Goal: Information Seeking & Learning: Check status

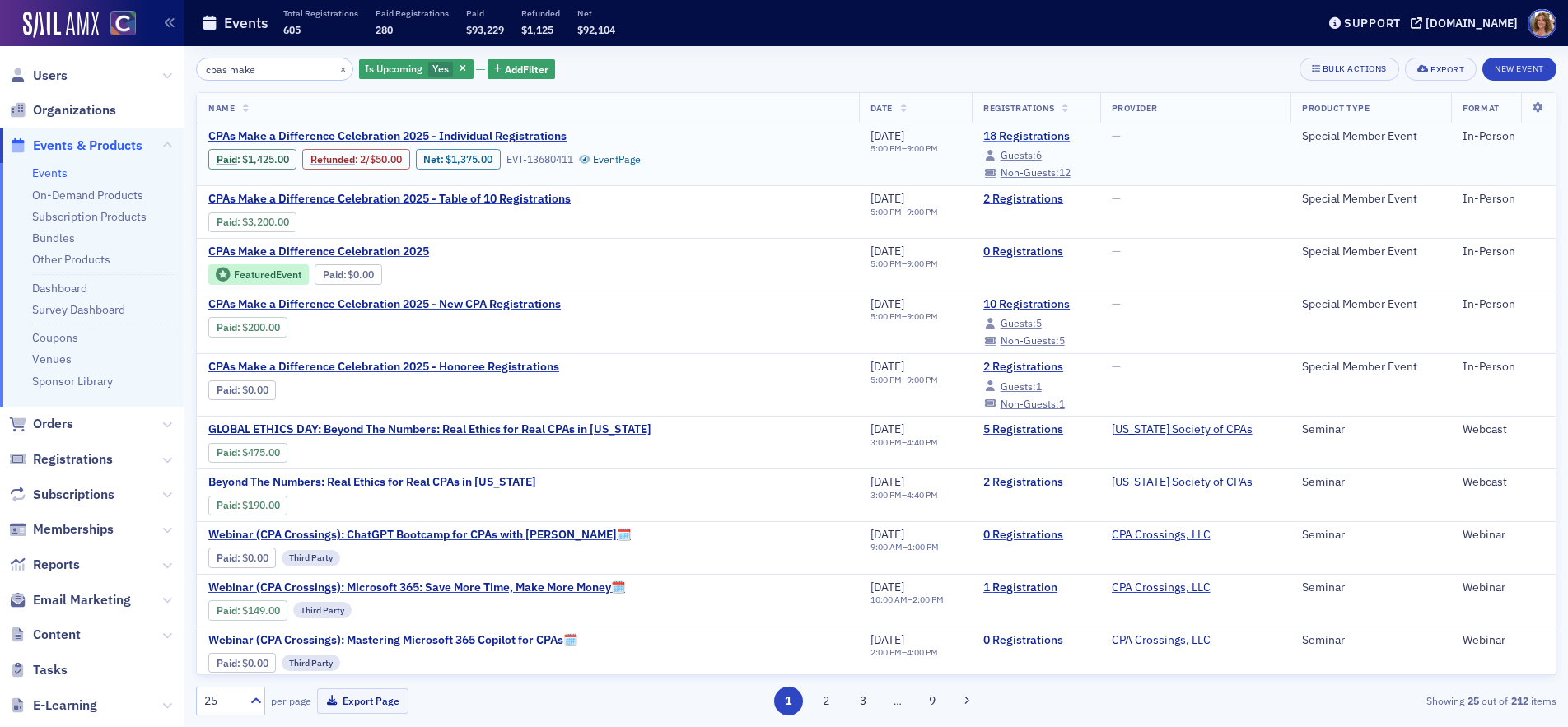
click at [996, 135] on link "18 Registrations" at bounding box center [1035, 136] width 105 height 15
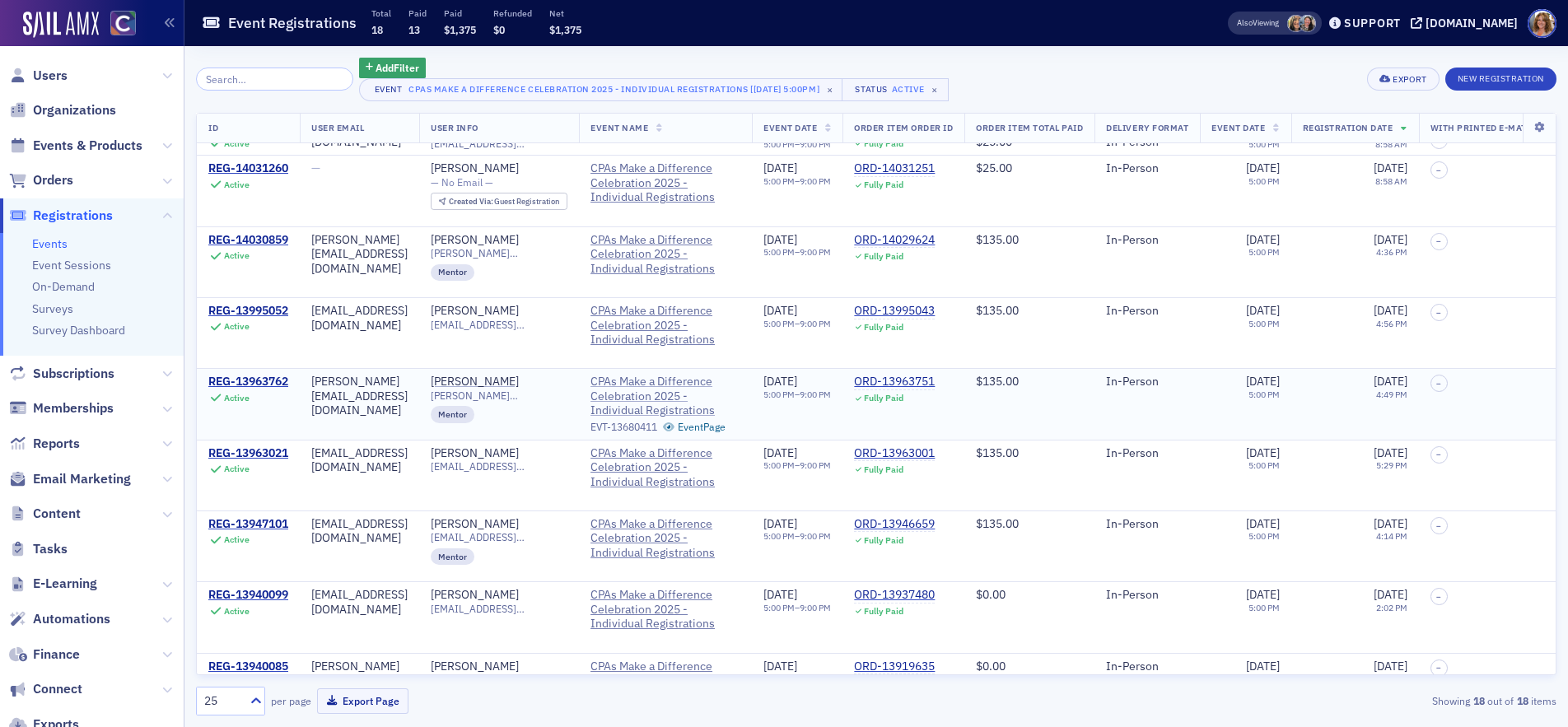
scroll to position [699, 1]
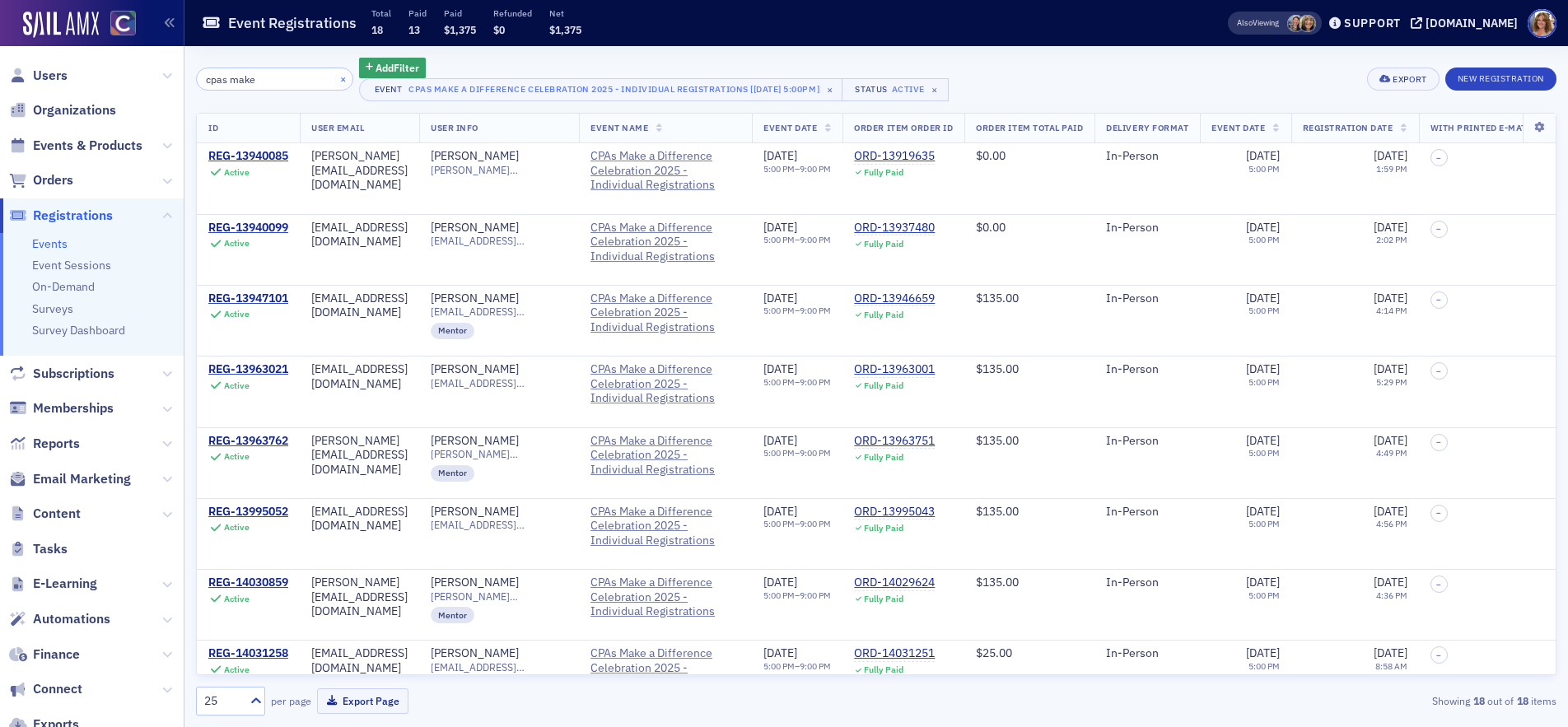
type input "cpas make"
drag, startPoint x: 321, startPoint y: 78, endPoint x: 151, endPoint y: 112, distance: 173.4
click at [336, 78] on button "×" at bounding box center [343, 78] width 15 height 15
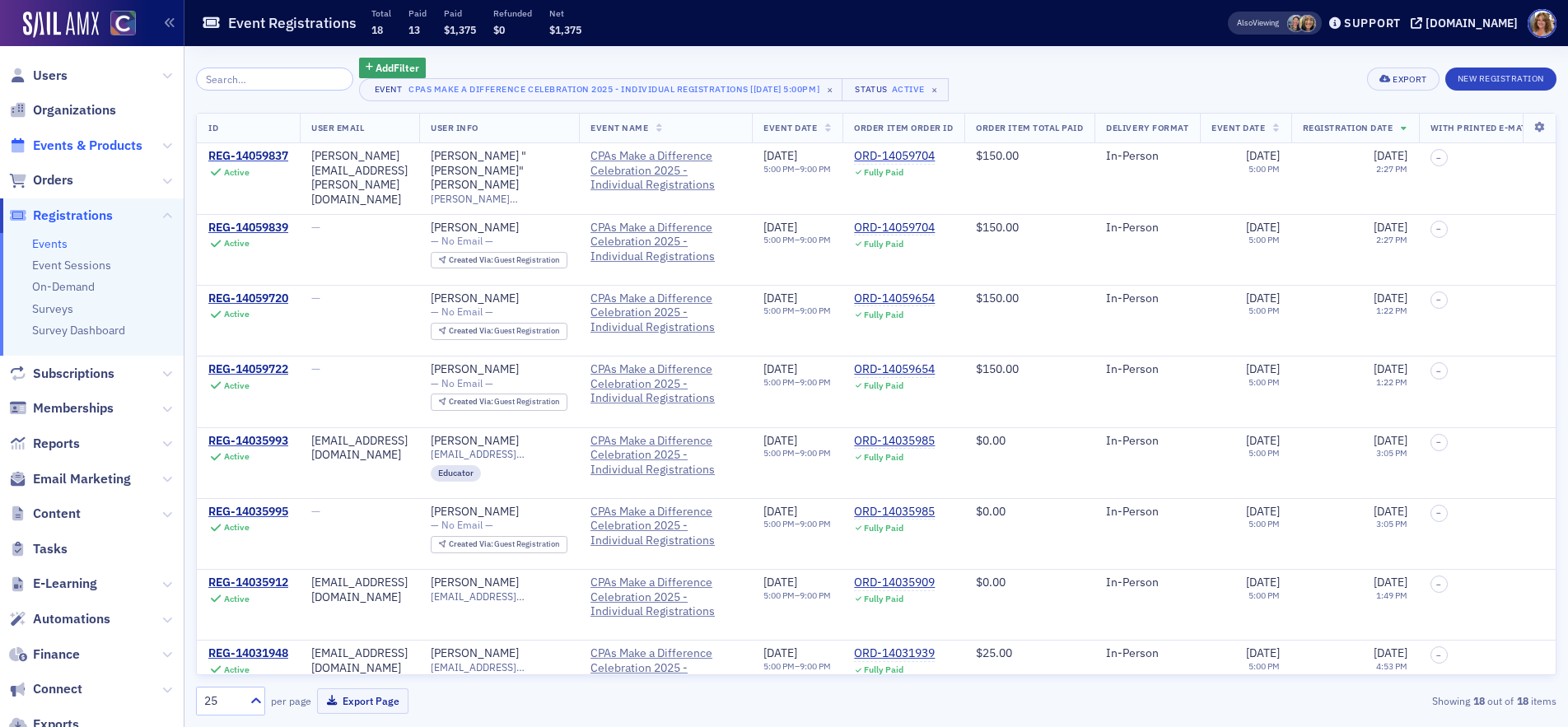
click at [109, 146] on span "Events & Products" at bounding box center [87, 146] width 110 height 18
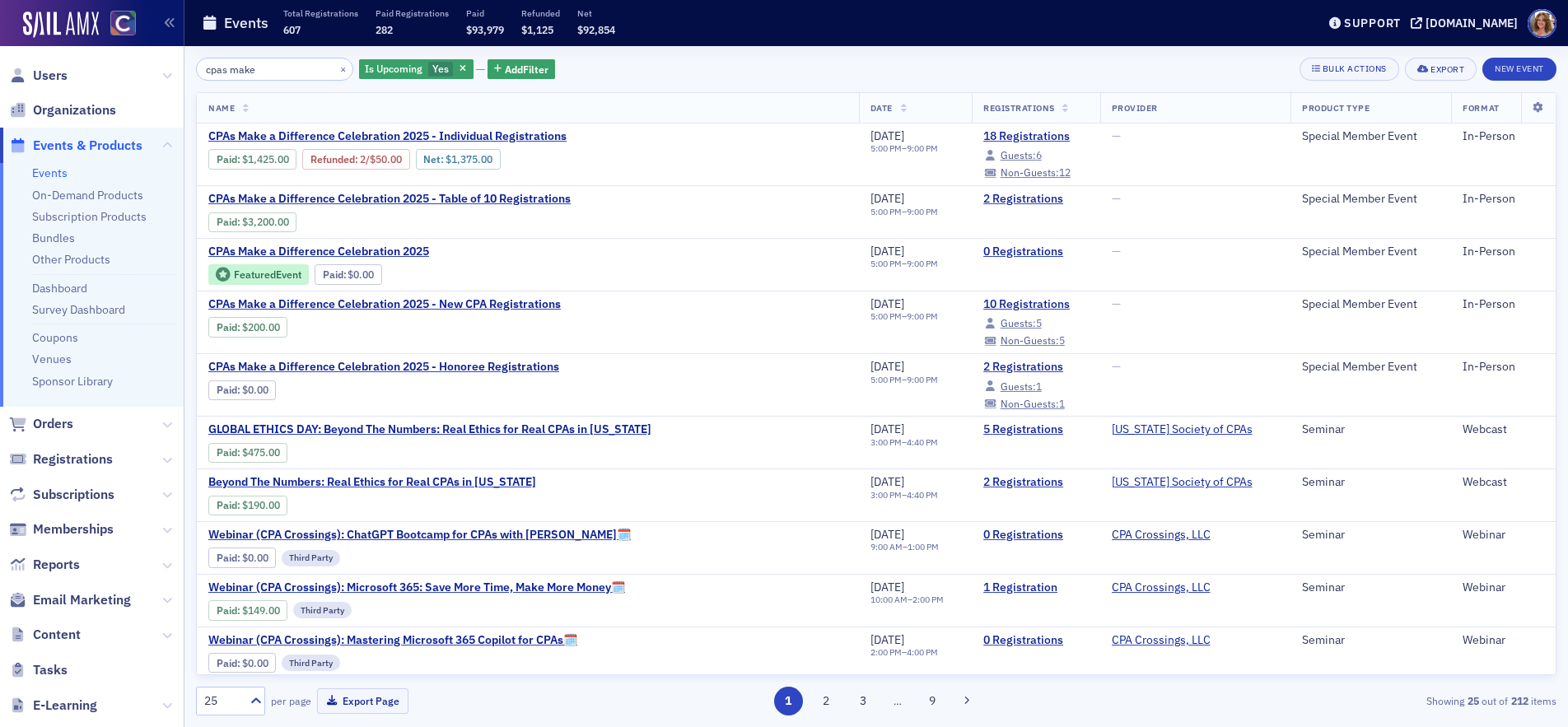
type input "cpas make"
